Goal: Navigation & Orientation: Find specific page/section

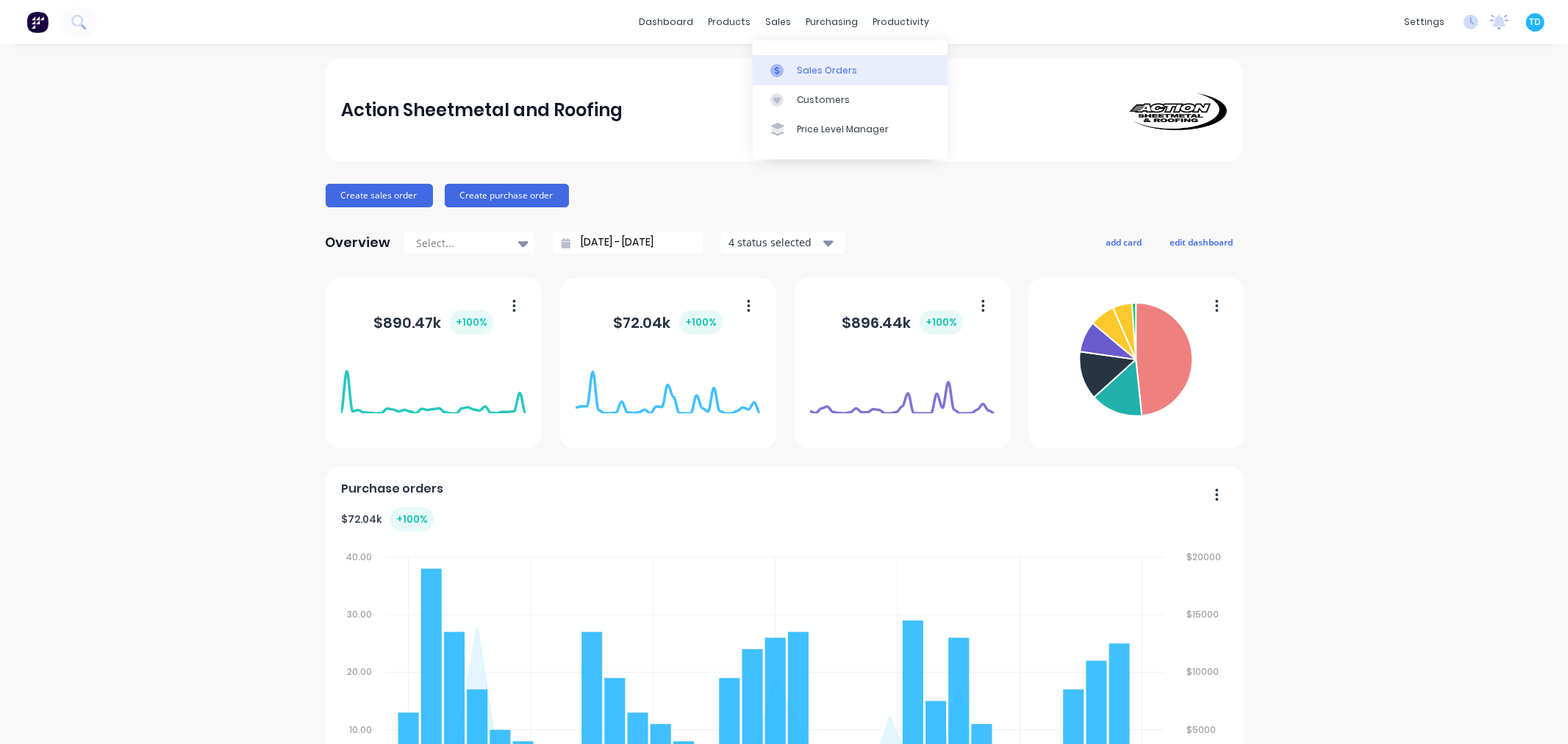
click at [799, 64] on div "Sales Orders" at bounding box center [826, 70] width 60 height 13
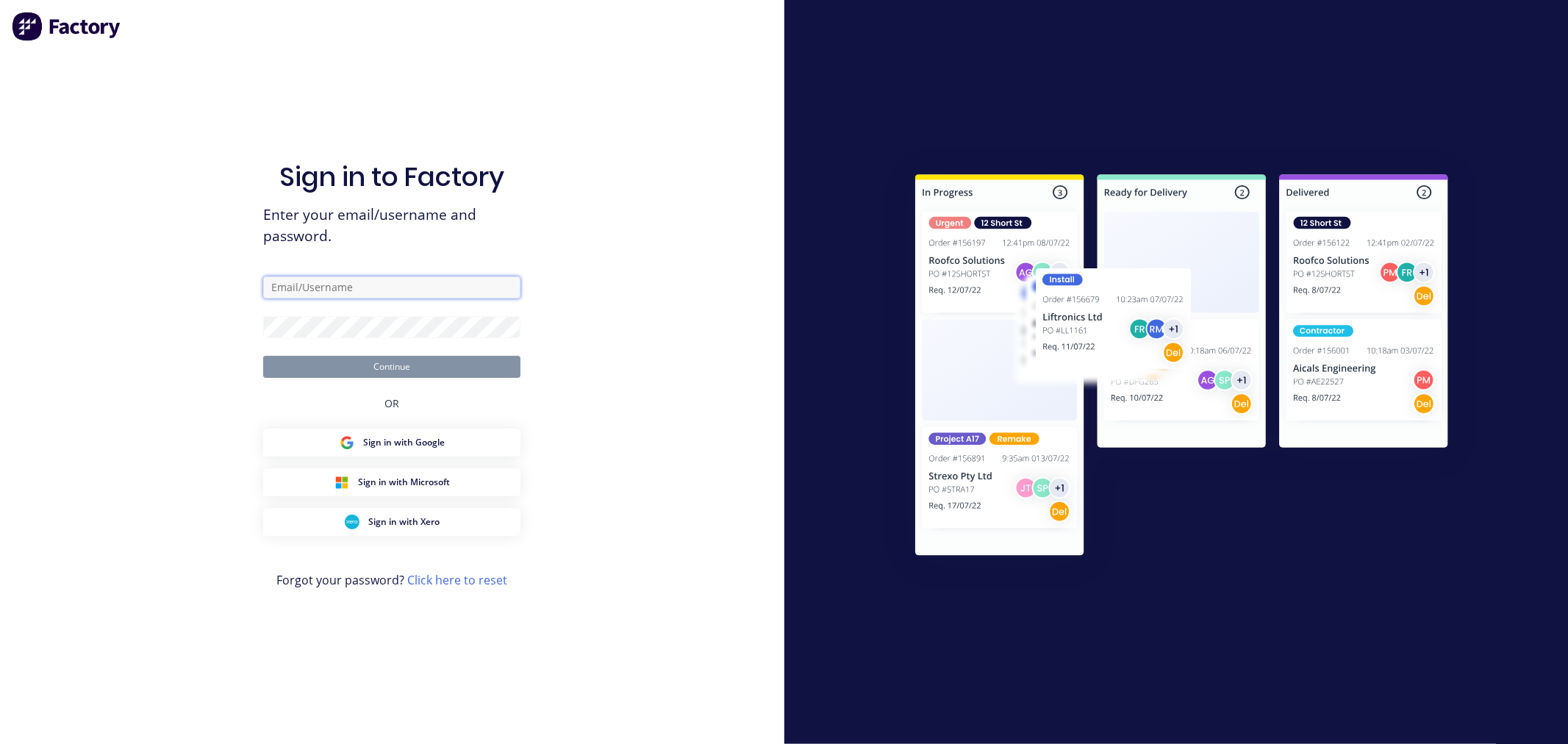
type input "[PERSON_NAME][EMAIL_ADDRESS][PERSON_NAME][DOMAIN_NAME]"
click at [415, 366] on button "Continue" at bounding box center [392, 366] width 257 height 22
